Goal: Task Accomplishment & Management: Use online tool/utility

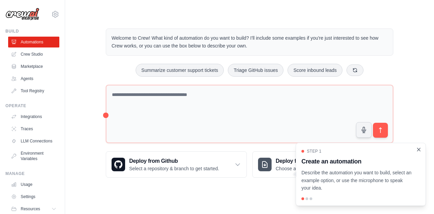
click at [418, 151] on icon "Close walkthrough" at bounding box center [418, 149] width 6 height 6
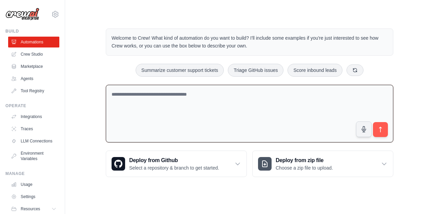
click at [222, 104] on textarea at bounding box center [249, 114] width 287 height 58
type textarea "**********"
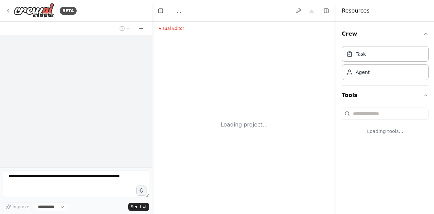
select select "****"
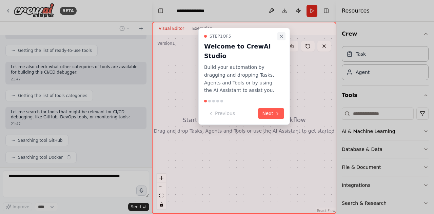
scroll to position [81, 0]
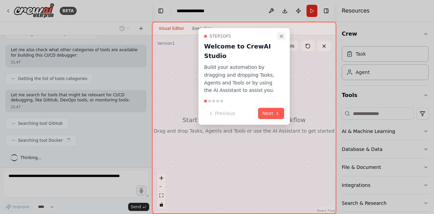
click at [284, 34] on button "Close walkthrough" at bounding box center [281, 36] width 8 height 8
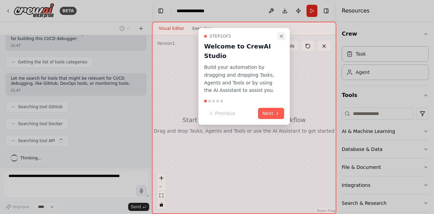
click at [279, 36] on icon "Close walkthrough" at bounding box center [280, 36] width 5 height 5
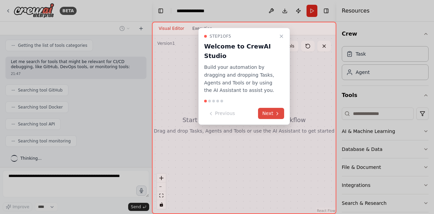
click at [268, 116] on button "Next" at bounding box center [271, 113] width 26 height 11
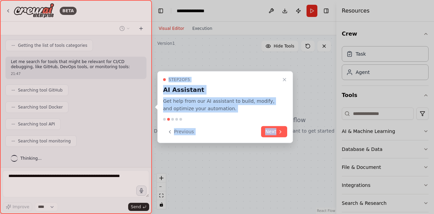
click at [268, 116] on div "Step 2 of 5 AI Assistant Get help from our AI assistant to build, modify, and o…" at bounding box center [224, 107] width 135 height 72
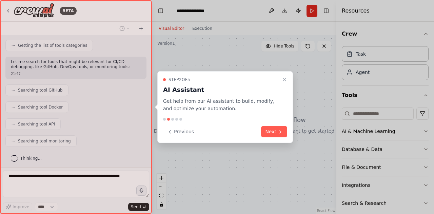
click at [268, 116] on div "Step 2 of 5 AI Assistant Get help from our AI assistant to build, modify, and o…" at bounding box center [224, 107] width 135 height 72
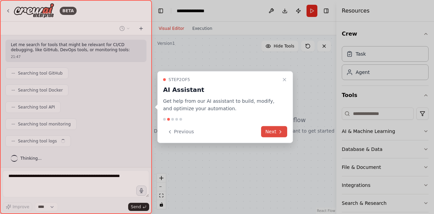
click at [277, 137] on button "Next" at bounding box center [274, 131] width 26 height 11
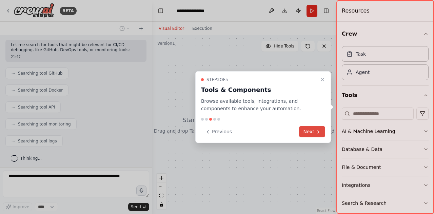
click at [316, 131] on icon at bounding box center [317, 131] width 5 height 5
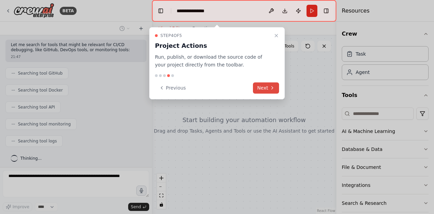
click at [266, 83] on button "Next" at bounding box center [266, 87] width 26 height 11
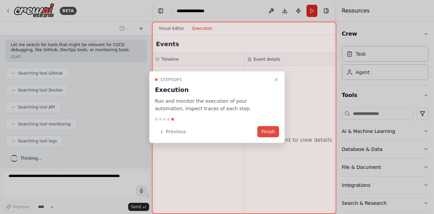
click at [278, 136] on button "Finish" at bounding box center [268, 131] width 22 height 11
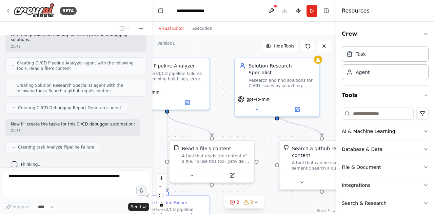
scroll to position [286, 0]
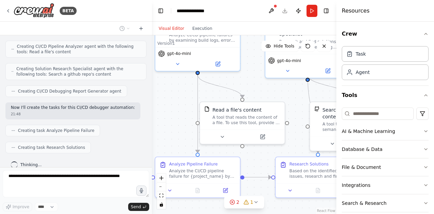
drag, startPoint x: 213, startPoint y: 155, endPoint x: 183, endPoint y: 106, distance: 57.7
click at [183, 106] on div ".deletable-edge-delete-btn { width: 20px; height: 20px; border: 0px solid #ffff…" at bounding box center [244, 124] width 184 height 179
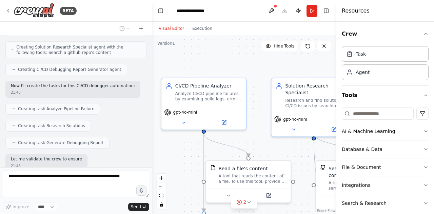
scroll to position [342, 0]
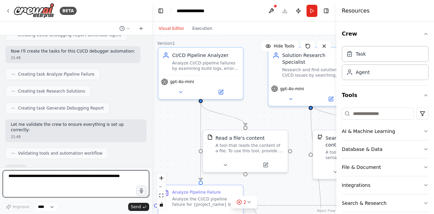
drag, startPoint x: 263, startPoint y: 159, endPoint x: 266, endPoint y: 187, distance: 28.3
click at [266, 187] on div ".deletable-edge-delete-btn { width: 20px; height: 20px; border: 0px solid #ffff…" at bounding box center [244, 124] width 184 height 179
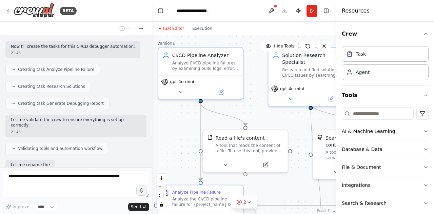
scroll to position [381, 0]
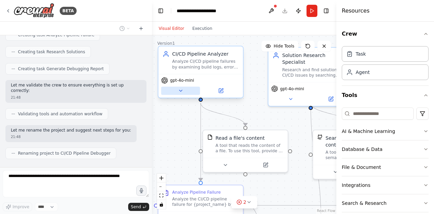
click at [183, 92] on icon at bounding box center [179, 90] width 5 height 5
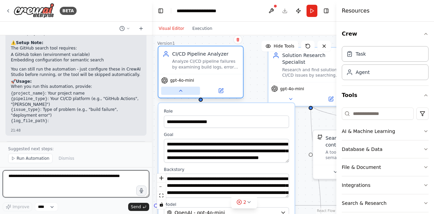
scroll to position [658, 0]
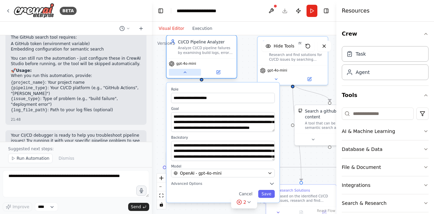
click at [184, 72] on icon at bounding box center [185, 72] width 4 height 4
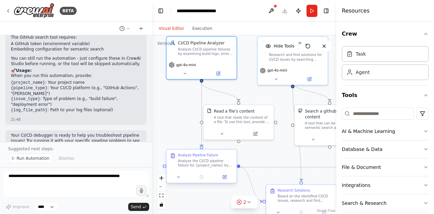
click at [178, 180] on div at bounding box center [201, 177] width 70 height 12
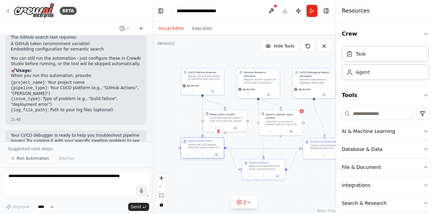
click at [194, 151] on div at bounding box center [202, 154] width 43 height 7
click at [191, 155] on button at bounding box center [188, 154] width 12 height 4
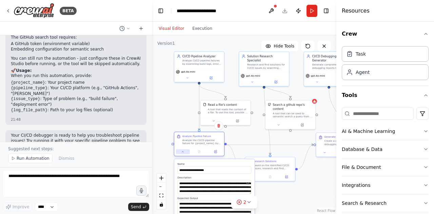
click at [185, 150] on button at bounding box center [183, 151] width 14 height 5
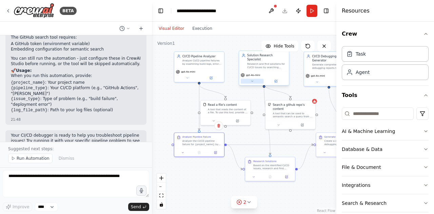
click at [257, 79] on button at bounding box center [251, 81] width 23 height 5
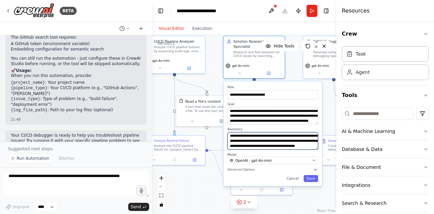
scroll to position [47, 0]
click at [294, 176] on div "**********" at bounding box center [272, 133] width 99 height 105
click at [313, 192] on div ".deletable-edge-delete-btn { width: 20px; height: 20px; border: 0px solid #ffff…" at bounding box center [244, 124] width 184 height 179
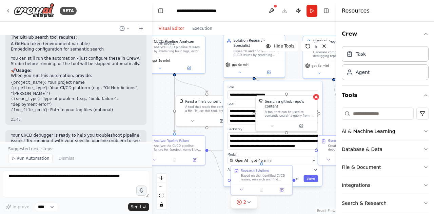
click at [240, 70] on div "gpt-4o-mini" at bounding box center [253, 68] width 61 height 17
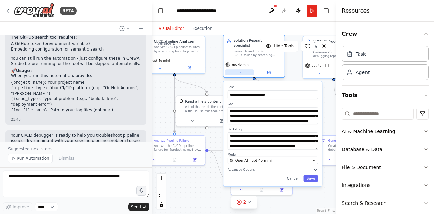
click at [242, 69] on button at bounding box center [239, 72] width 28 height 6
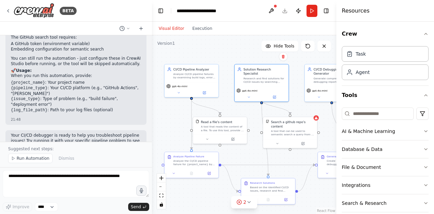
drag, startPoint x: 294, startPoint y: 146, endPoint x: 301, endPoint y: 155, distance: 11.9
click at [301, 155] on div ".deletable-edge-delete-btn { width: 20px; height: 20px; border: 0px solid #ffff…" at bounding box center [244, 124] width 184 height 179
click at [211, 138] on button at bounding box center [206, 137] width 25 height 5
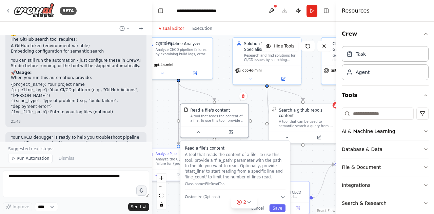
scroll to position [658, 0]
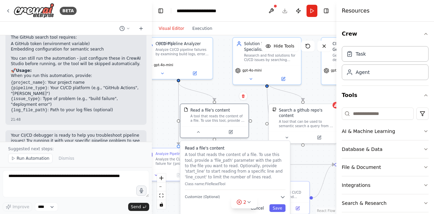
click at [263, 208] on button "Cancel" at bounding box center [257, 208] width 20 height 8
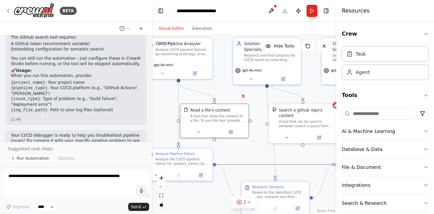
click at [301, 164] on icon "Edge from 9188b561-c7bf-44ff-8c29-84a7bc800809 to 4400040a-323a-4a44-8ac3-c7a9d…" at bounding box center [275, 164] width 118 height 0
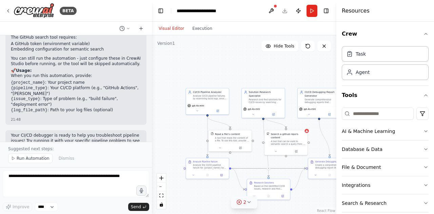
click at [249, 203] on icon at bounding box center [248, 201] width 3 height 1
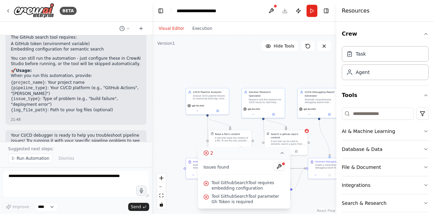
click at [206, 152] on icon at bounding box center [205, 152] width 5 height 5
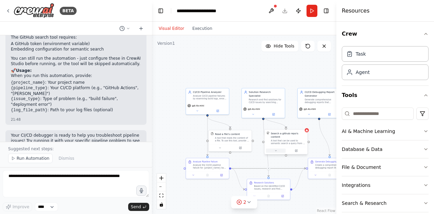
click at [274, 149] on icon at bounding box center [275, 150] width 3 height 3
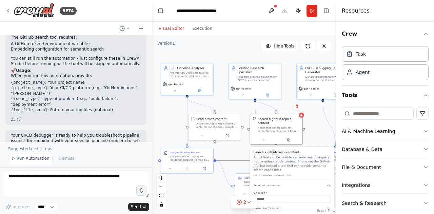
drag, startPoint x: 299, startPoint y: 164, endPoint x: 289, endPoint y: 163, distance: 10.2
click at [289, 163] on p "A tool that can be used to semantic search a query from a github repo's content…" at bounding box center [291, 163] width 77 height 17
click at [320, 133] on div ".deletable-edge-delete-btn { width: 20px; height: 20px; border: 0px solid #ffff…" at bounding box center [244, 124] width 184 height 179
click at [264, 137] on button at bounding box center [264, 139] width 24 height 5
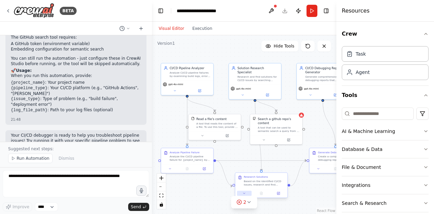
click at [247, 192] on button at bounding box center [244, 193] width 15 height 5
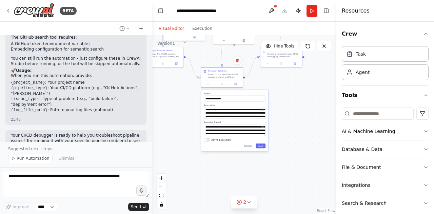
drag, startPoint x: 316, startPoint y: 189, endPoint x: 279, endPoint y: 80, distance: 115.7
click at [279, 80] on div ".deletable-edge-delete-btn { width: 20px; height: 20px; border: 0px solid #ffff…" at bounding box center [244, 124] width 184 height 179
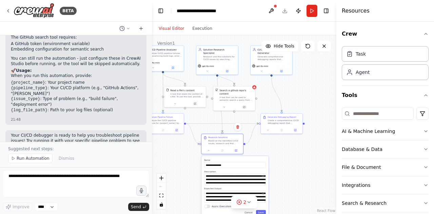
drag, startPoint x: 293, startPoint y: 92, endPoint x: 294, endPoint y: 159, distance: 66.7
click at [294, 159] on div ".deletable-edge-delete-btn { width: 20px; height: 20px; border: 0px solid #ffff…" at bounding box center [244, 124] width 184 height 179
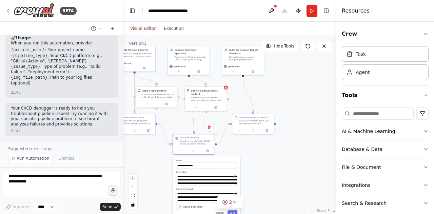
scroll to position [776, 0]
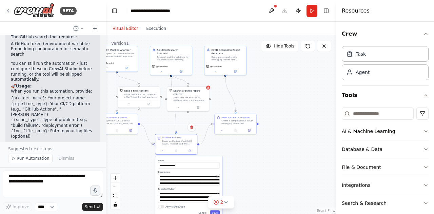
drag, startPoint x: 150, startPoint y: 155, endPoint x: 106, endPoint y: 151, distance: 45.0
click at [106, 151] on div "BETA want to build a CICD debugger 21:47 ▶ Thought process I'll help you build …" at bounding box center [217, 107] width 434 height 214
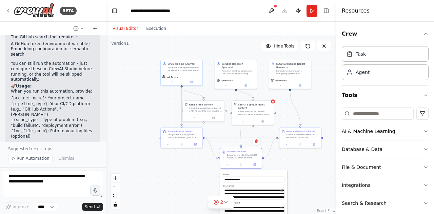
drag, startPoint x: 237, startPoint y: 148, endPoint x: 301, endPoint y: 162, distance: 66.2
click at [301, 162] on div ".deletable-edge-delete-btn { width: 20px; height: 20px; border: 0px solid #ffff…" at bounding box center [221, 124] width 230 height 179
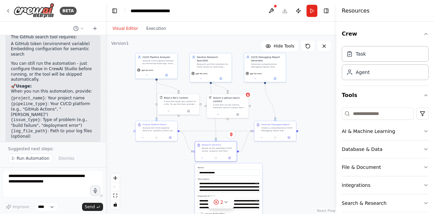
drag, startPoint x: 129, startPoint y: 74, endPoint x: 104, endPoint y: 67, distance: 26.0
click at [104, 67] on div "BETA want to build a CICD debugger 21:47 ▶ Thought process I'll help you build …" at bounding box center [217, 107] width 434 height 214
